Goal: Use online tool/utility: Utilize a website feature to perform a specific function

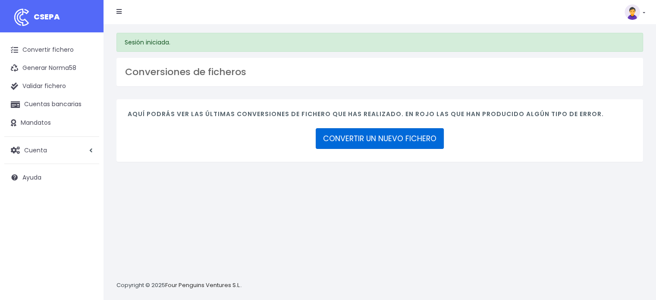
click at [411, 142] on link "CONVERTIR UN NUEVO FICHERO" at bounding box center [380, 138] width 128 height 21
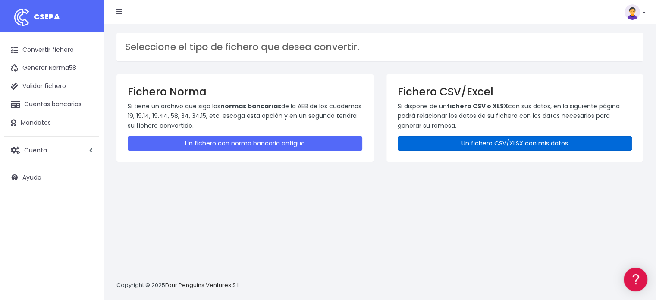
click at [472, 143] on link "Un fichero CSV/XLSX con mis datos" at bounding box center [515, 143] width 235 height 14
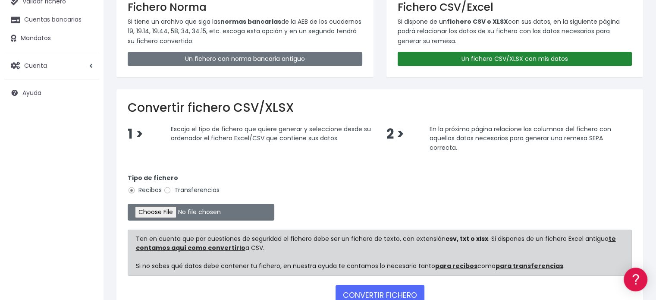
scroll to position [86, 0]
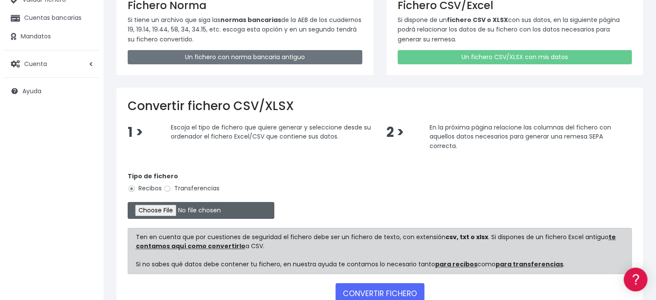
click at [147, 209] on input "file" at bounding box center [201, 210] width 147 height 17
type input "C:\fakepath\pago anual septiembre 2025.xlsx"
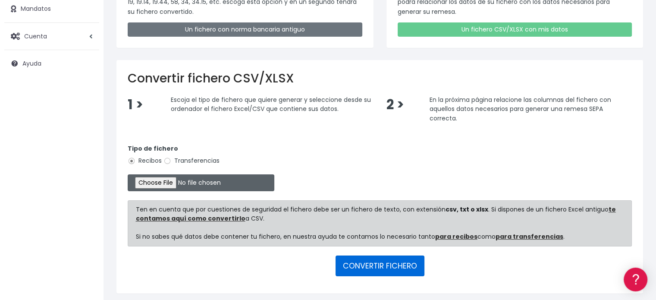
scroll to position [143, 0]
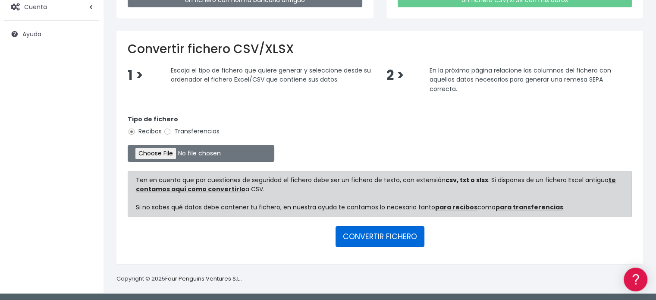
click at [375, 233] on button "CONVERTIR FICHERO" at bounding box center [380, 236] width 89 height 21
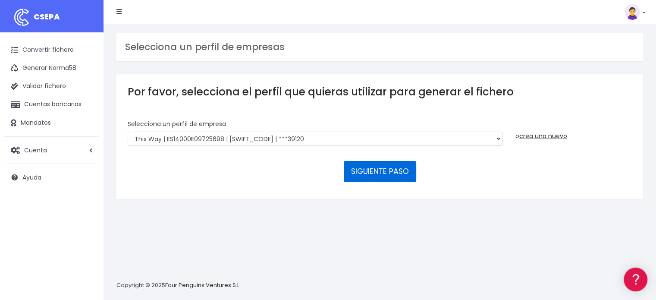
click at [371, 172] on button "SIGUIENTE PASO" at bounding box center [380, 171] width 73 height 21
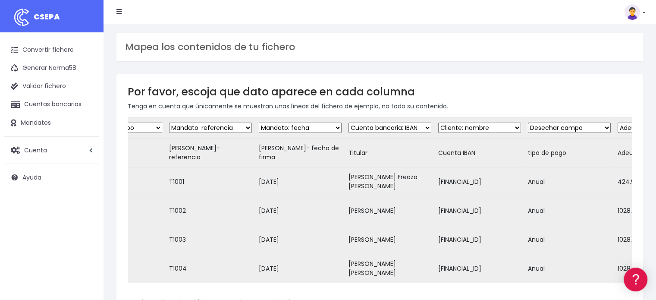
scroll to position [0, 144]
click at [401, 128] on select "Desechar campo Cliente: nombre Cliente: DNI Cliente: Email Cliente: Dirección C…" at bounding box center [388, 128] width 83 height 10
select select "debtor"
click at [347, 123] on select "Desechar campo Cliente: nombre Cliente: DNI Cliente: Email Cliente: Dirección C…" at bounding box center [388, 128] width 83 height 10
click at [463, 127] on select "Desechar campo Cliente: nombre Cliente: DNI Cliente: Email Cliente: Dirección C…" at bounding box center [477, 128] width 83 height 10
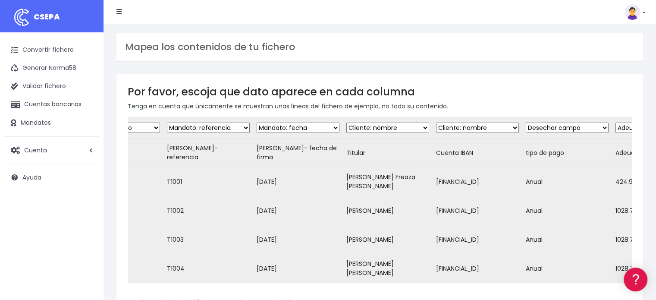
select select "iban"
click at [436, 123] on select "Desechar campo Cliente: nombre Cliente: DNI Cliente: Email Cliente: Dirección C…" at bounding box center [477, 128] width 83 height 10
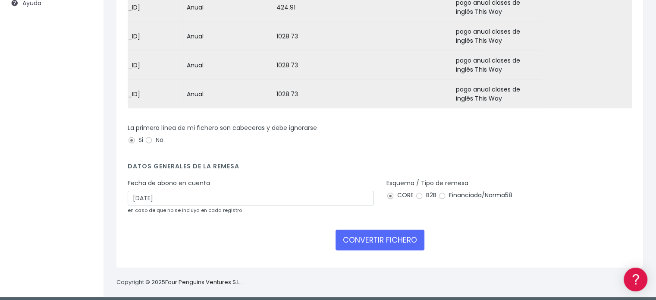
scroll to position [175, 0]
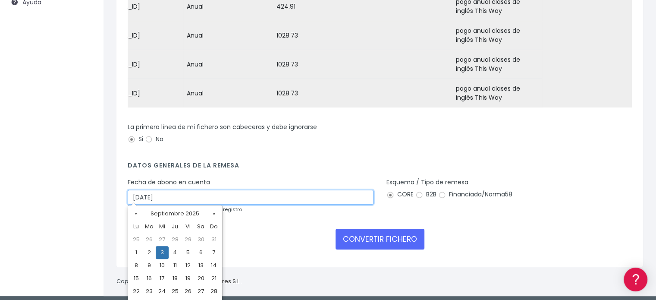
click at [147, 195] on input "03/09/2025" at bounding box center [251, 197] width 246 height 15
click at [171, 252] on td "4" at bounding box center [175, 252] width 13 height 13
type input "04/09/2025"
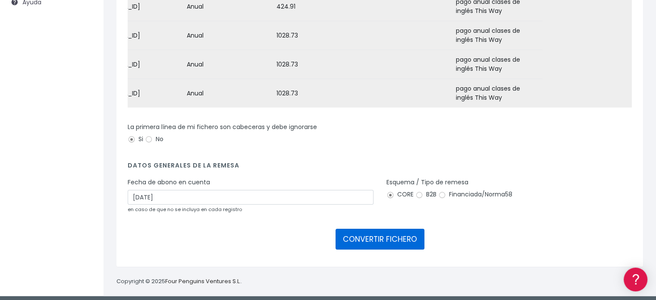
click at [368, 237] on button "CONVERTIR FICHERO" at bounding box center [380, 239] width 89 height 21
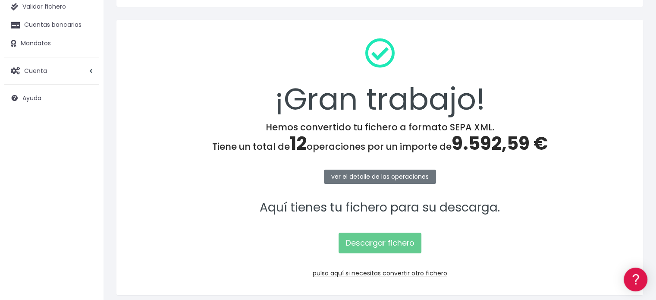
scroll to position [112, 0]
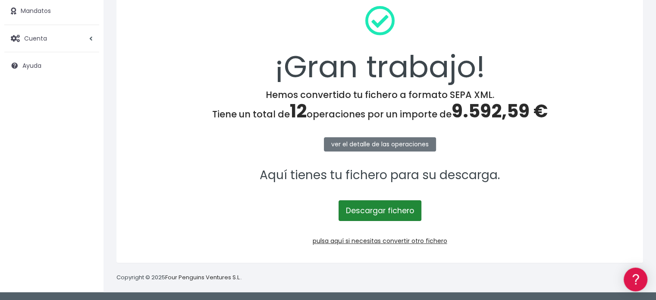
click at [383, 210] on link "Descargar fichero" at bounding box center [380, 210] width 83 height 21
